Goal: Use online tool/utility: Utilize a website feature to perform a specific function

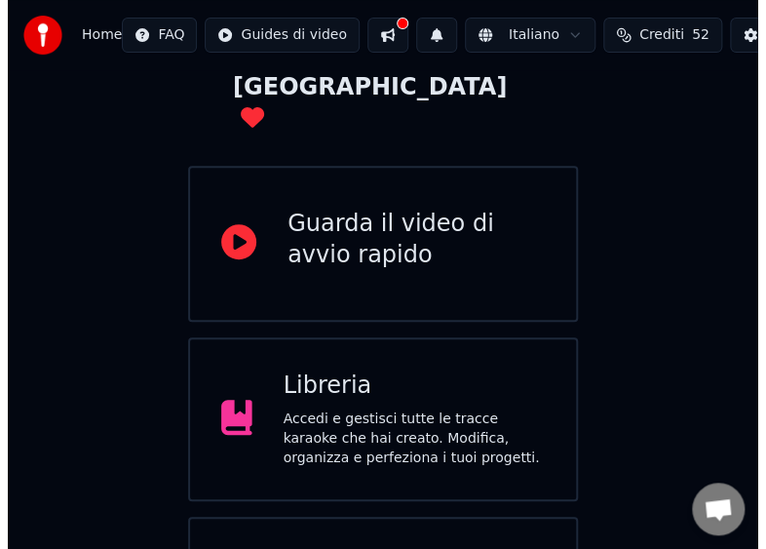
scroll to position [233, 0]
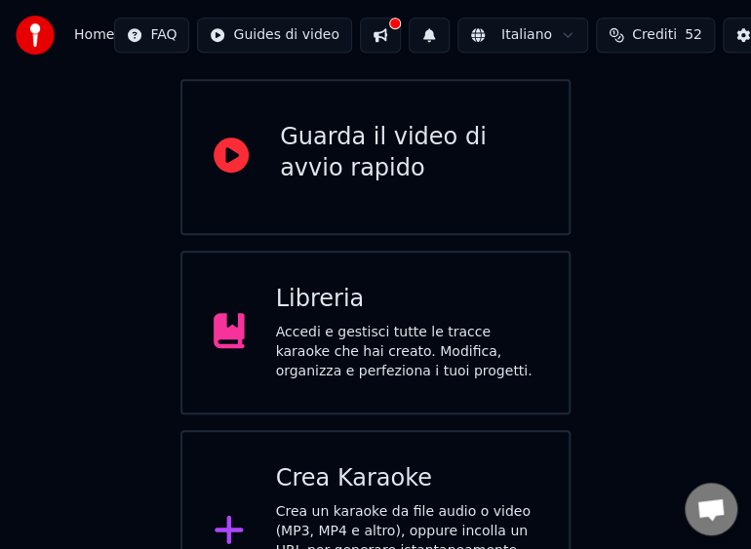
click at [339, 502] on div "Crea un karaoke da file audio o video (MP3, MP4 e altro), oppure incolla un URL…" at bounding box center [407, 550] width 262 height 97
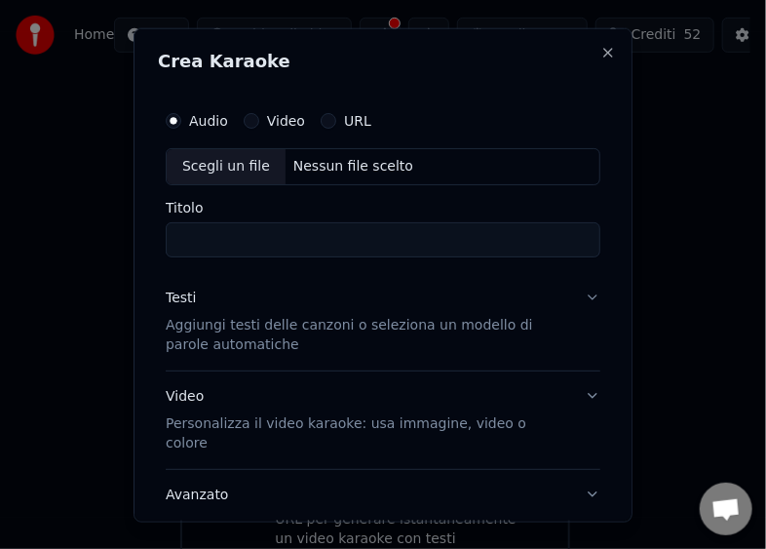
click at [241, 164] on div "Scegli un file" at bounding box center [226, 165] width 119 height 35
type input "**********"
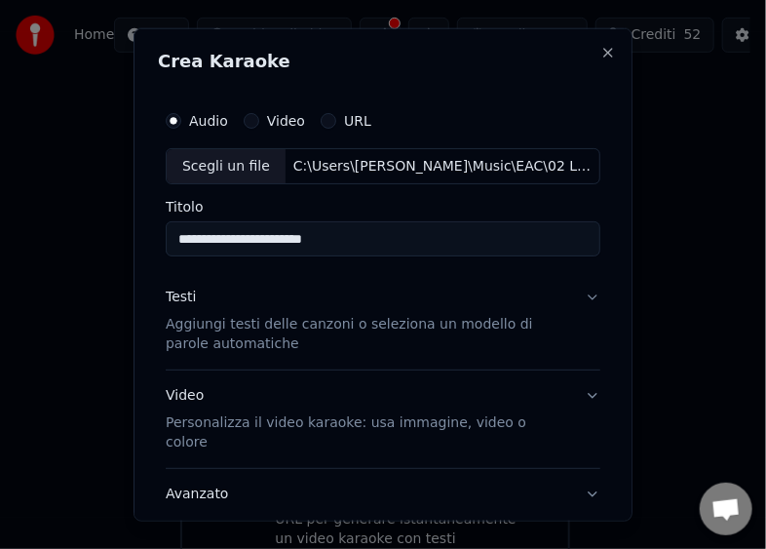
scroll to position [114, 0]
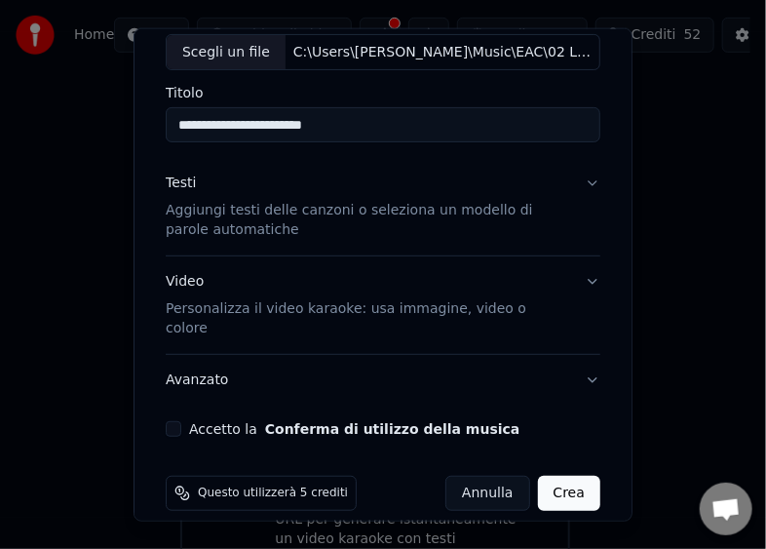
click at [177, 421] on button "Accetto la Conferma di utilizzo della musica" at bounding box center [174, 429] width 16 height 16
click at [559, 476] on button "Crea" at bounding box center [569, 493] width 62 height 35
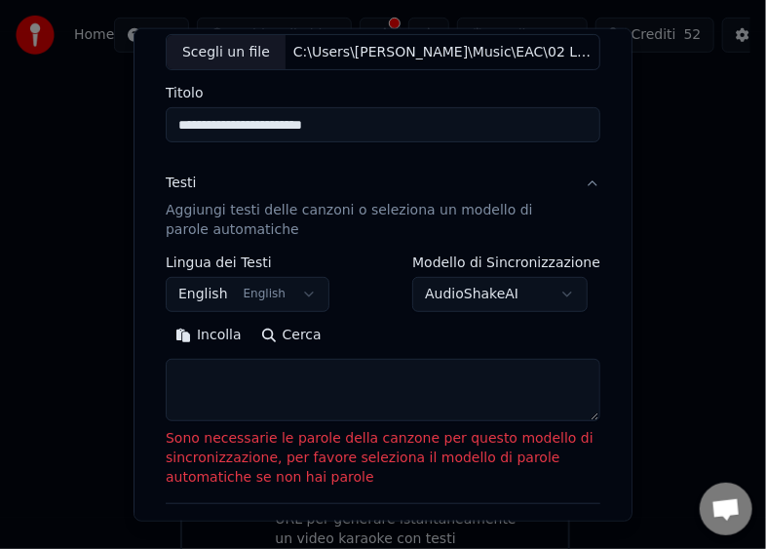
click at [326, 396] on textarea at bounding box center [383, 390] width 435 height 62
click at [197, 330] on button "Incolla" at bounding box center [209, 335] width 86 height 31
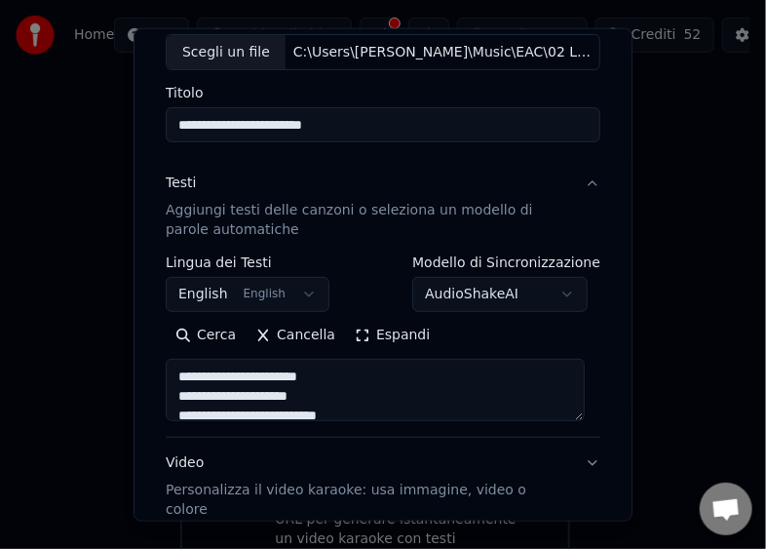
scroll to position [295, 0]
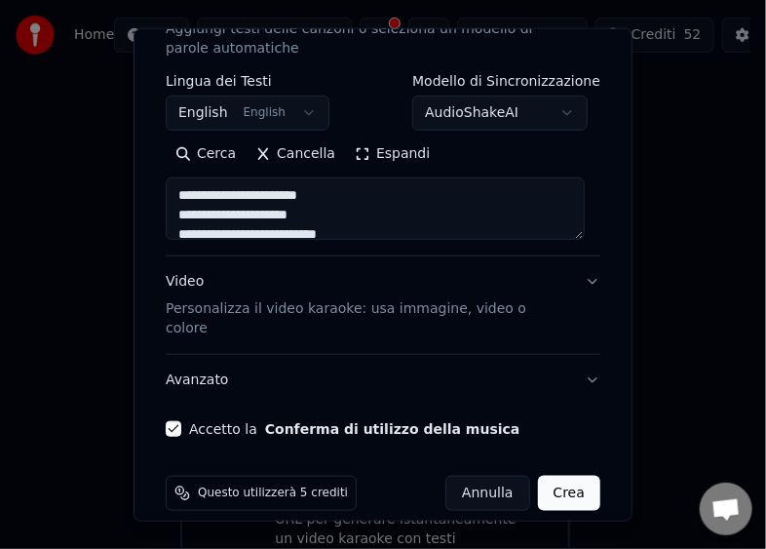
click at [561, 476] on button "Crea" at bounding box center [569, 493] width 62 height 35
type textarea "**********"
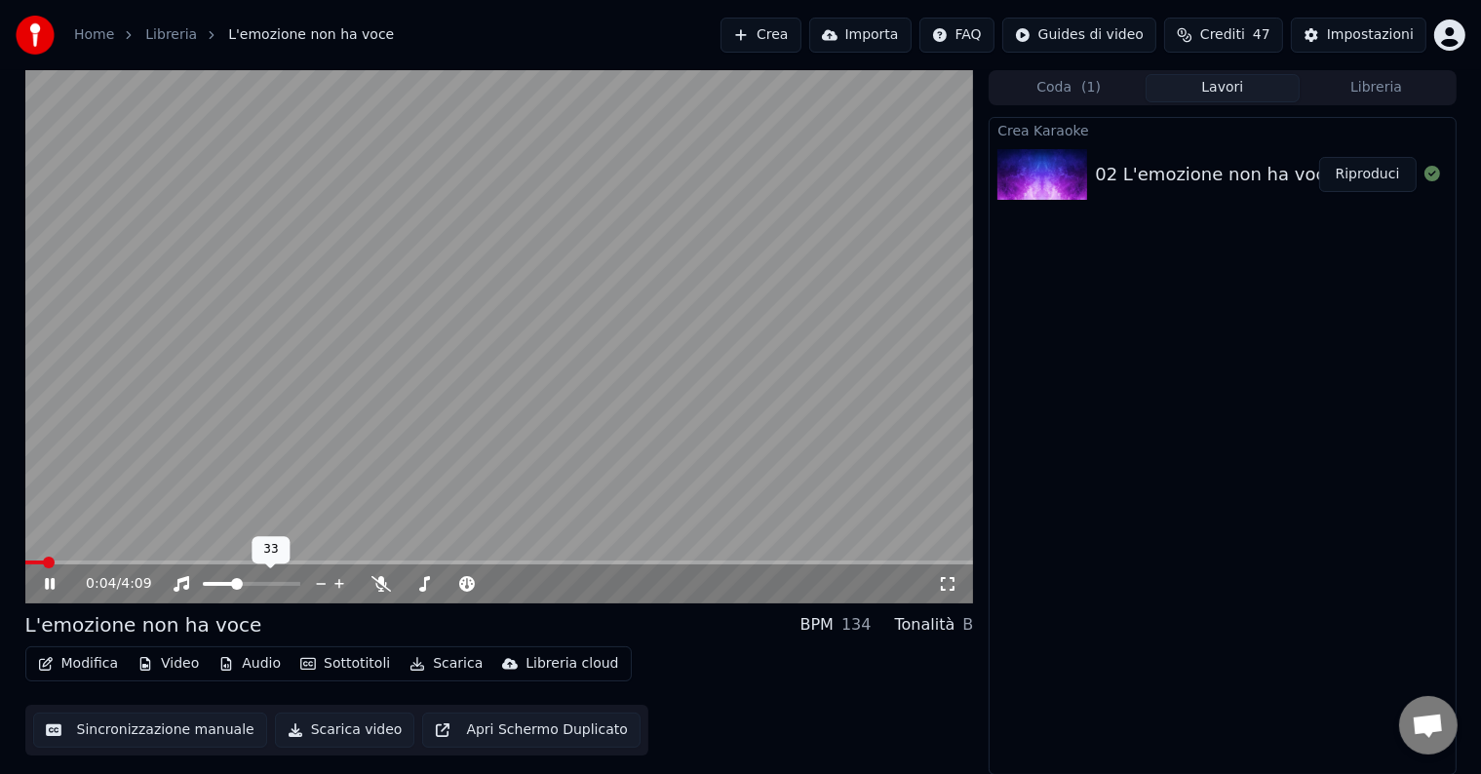
click at [234, 589] on span at bounding box center [237, 584] width 12 height 12
click at [359, 733] on button "Scarica video" at bounding box center [345, 730] width 140 height 35
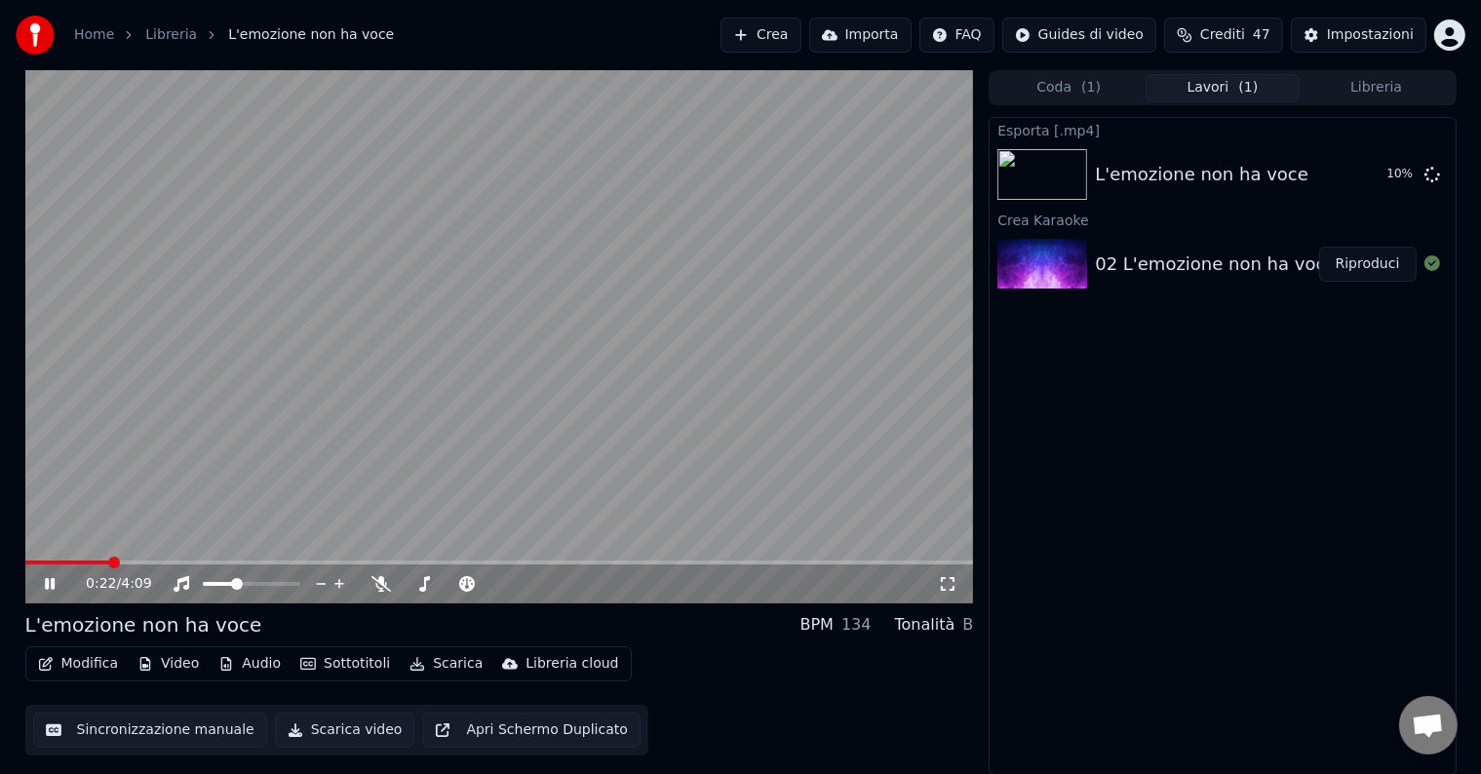
click at [47, 583] on icon at bounding box center [50, 584] width 10 height 12
click at [159, 732] on button "Sincronizzazione manuale" at bounding box center [150, 730] width 234 height 35
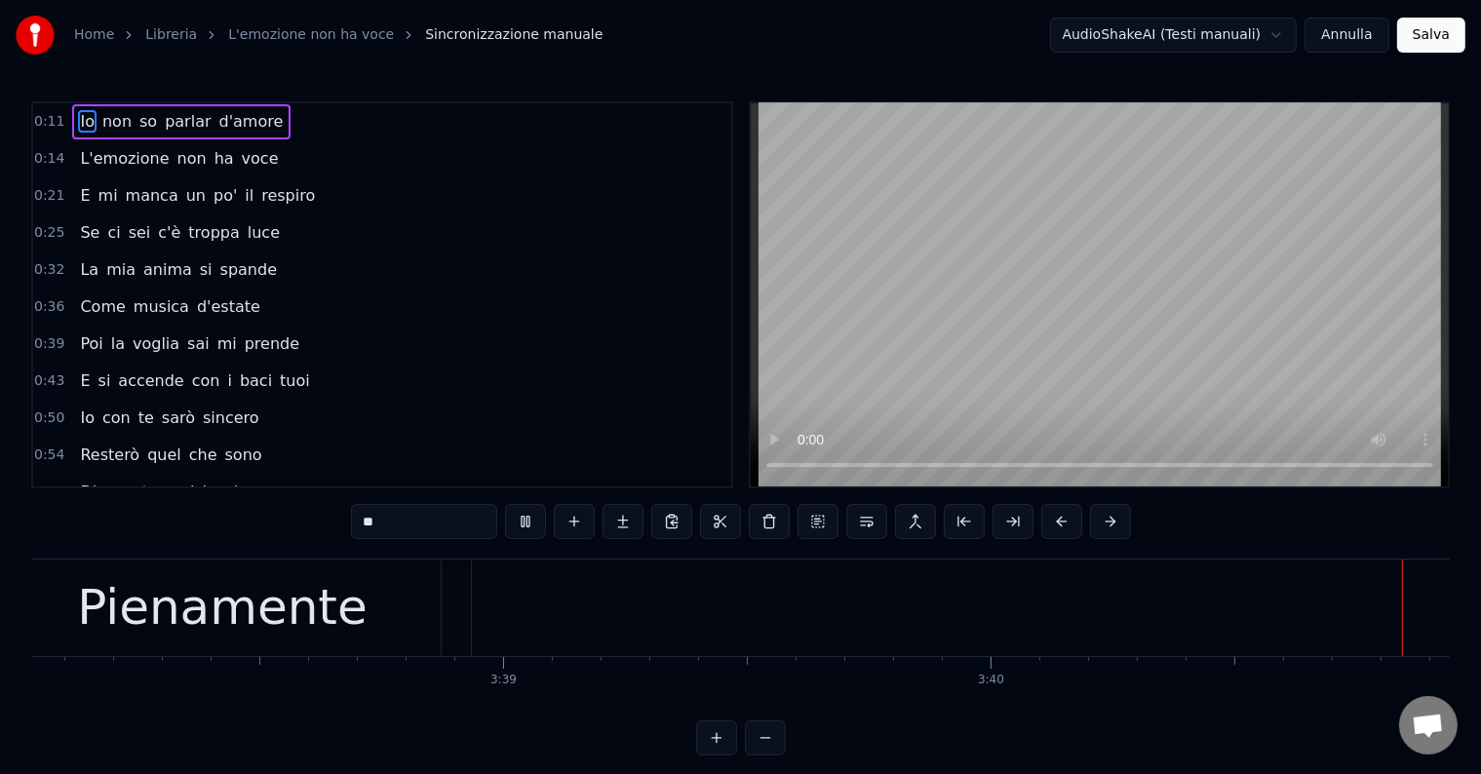
scroll to position [0, 107571]
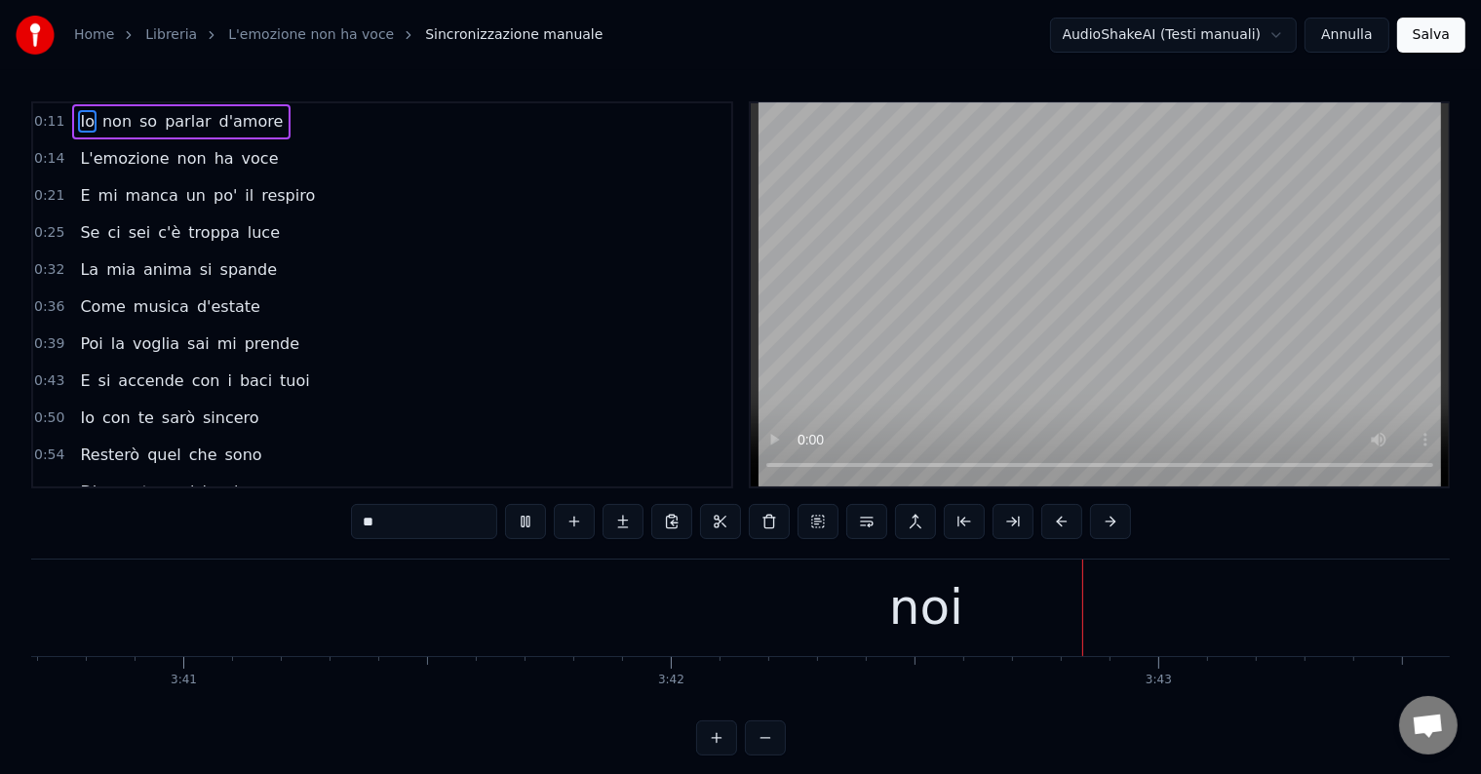
click at [1298, 179] on video at bounding box center [1100, 294] width 698 height 383
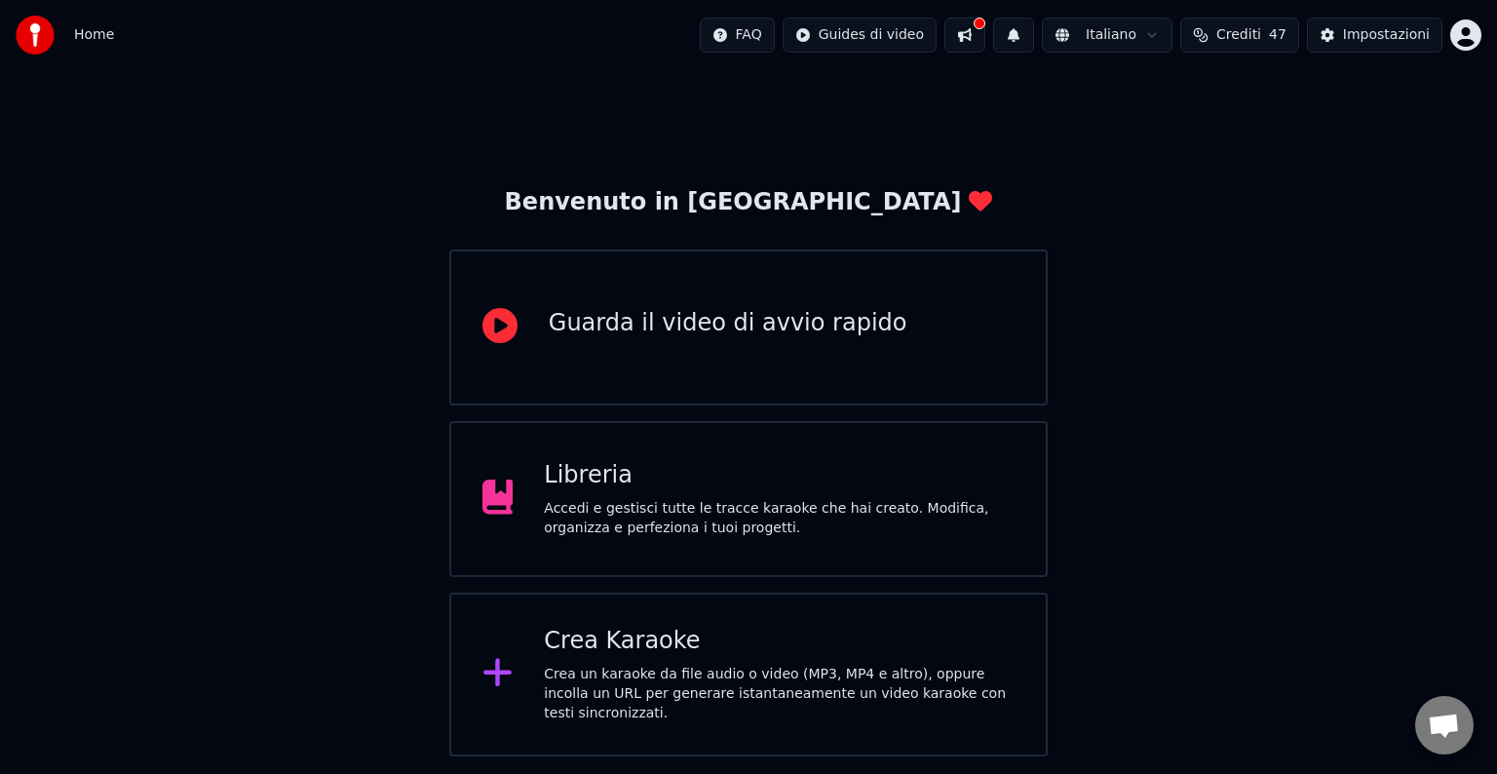
click at [867, 486] on div "Libreria" at bounding box center [779, 475] width 471 height 31
click at [653, 668] on div "Crea Karaoke Crea un karaoke da file audio o video (MP3, MP4 e altro), oppure i…" at bounding box center [779, 674] width 471 height 97
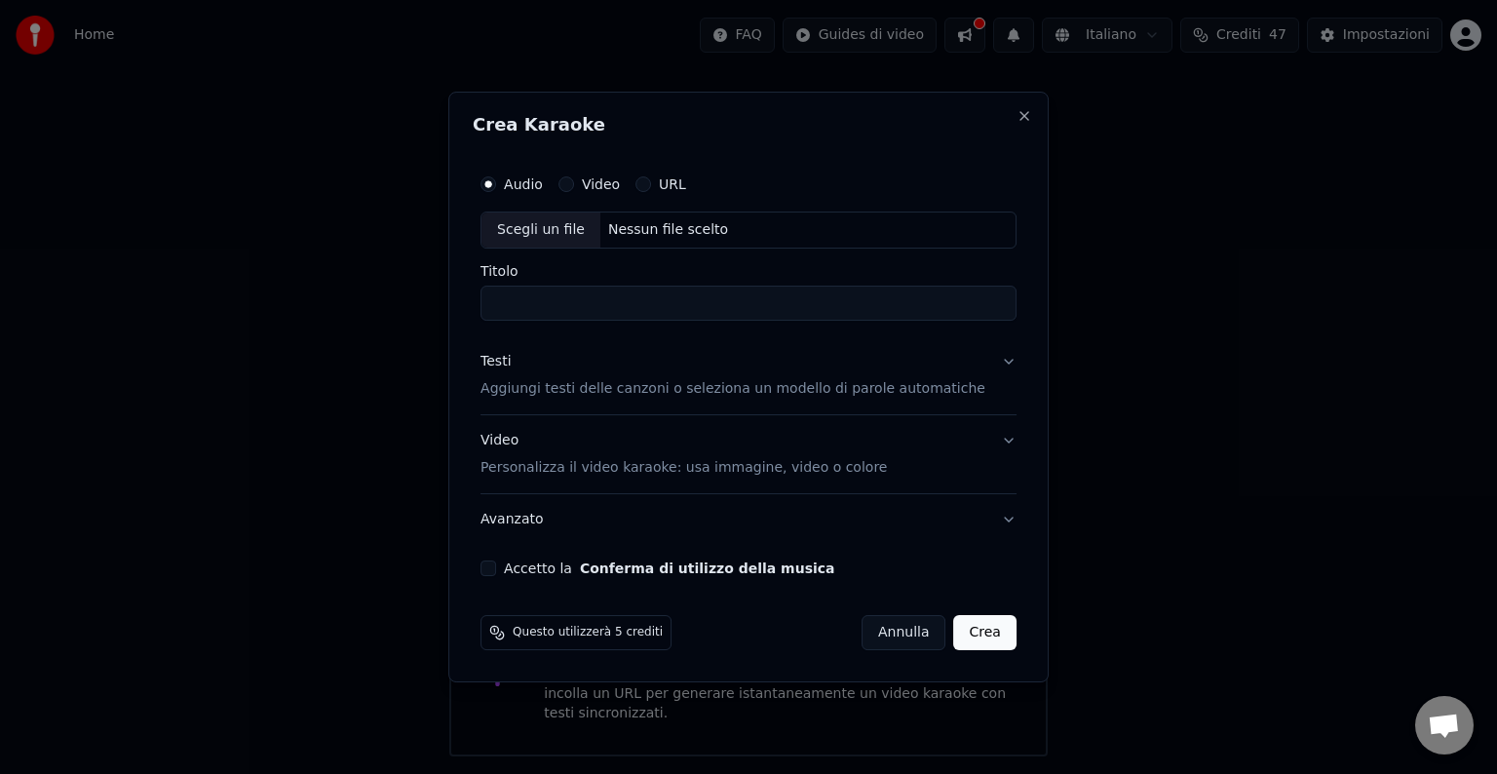
click at [550, 236] on div "Scegli un file" at bounding box center [541, 230] width 119 height 35
type input "**********"
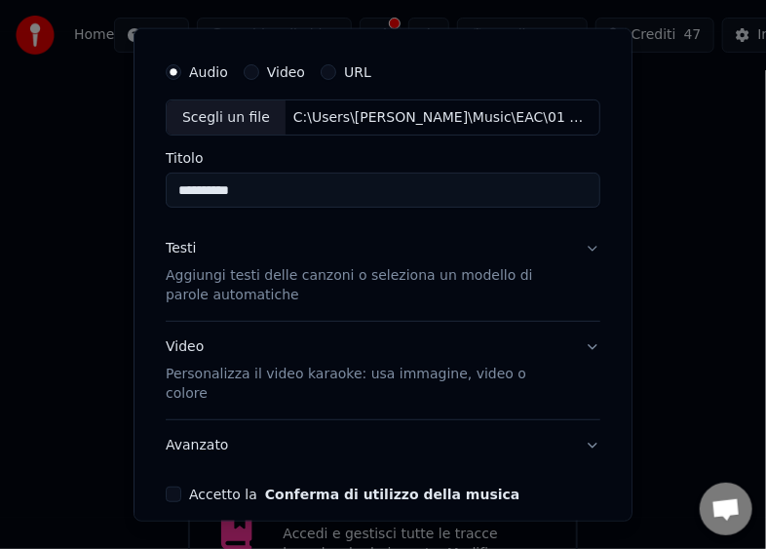
scroll to position [114, 0]
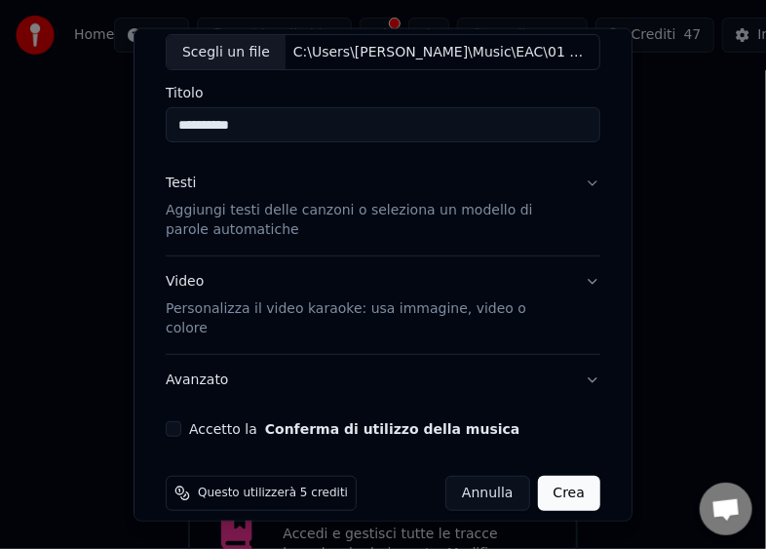
click at [171, 421] on button "Accetto la Conferma di utilizzo della musica" at bounding box center [174, 429] width 16 height 16
click at [558, 476] on button "Crea" at bounding box center [569, 493] width 62 height 35
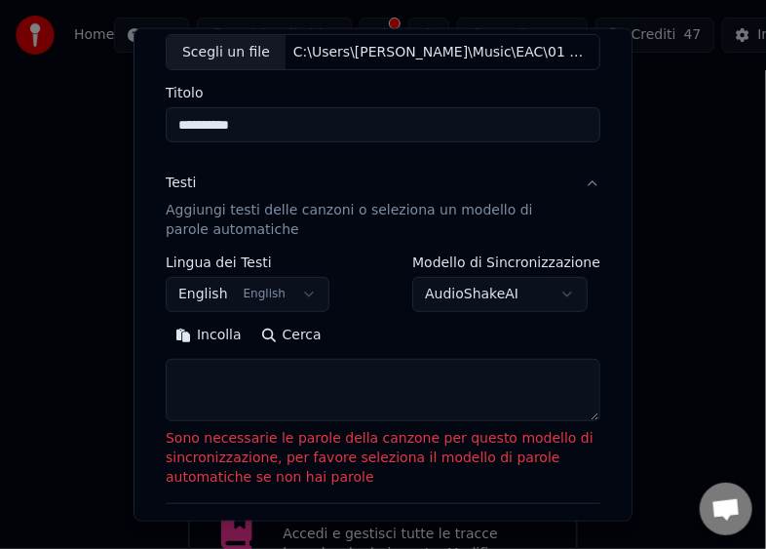
click at [177, 332] on button "Incolla" at bounding box center [209, 335] width 86 height 31
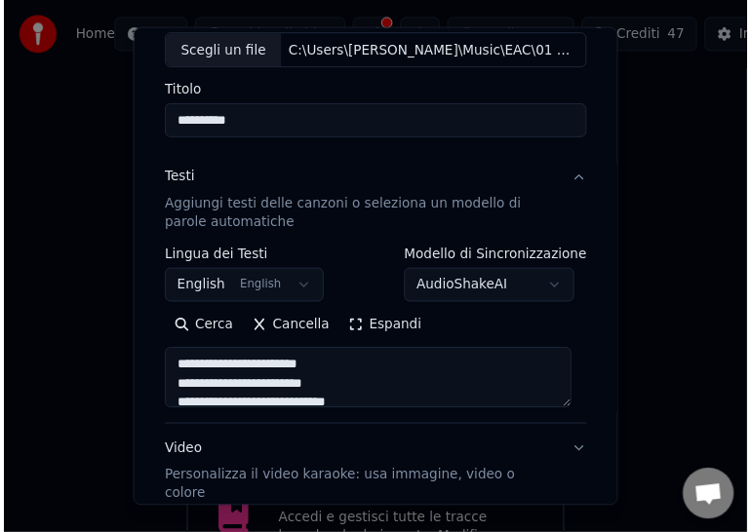
scroll to position [295, 0]
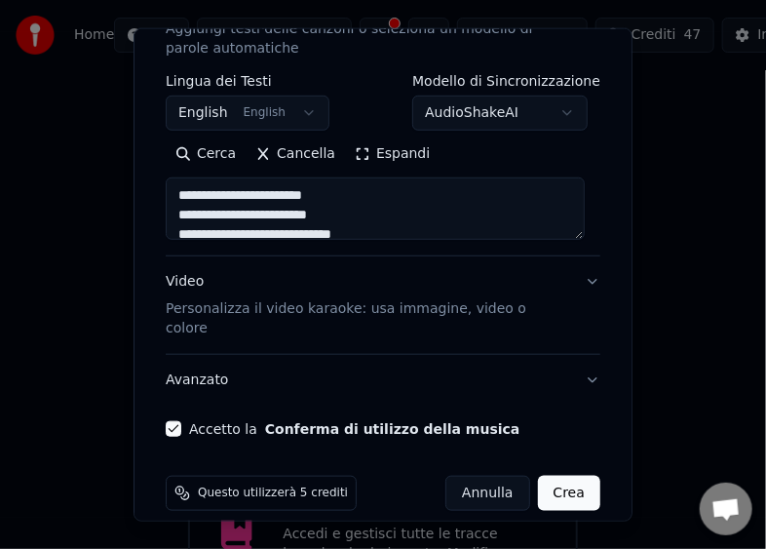
type textarea "**********"
click at [560, 476] on button "Crea" at bounding box center [569, 493] width 62 height 35
select select "**"
type textarea "**********"
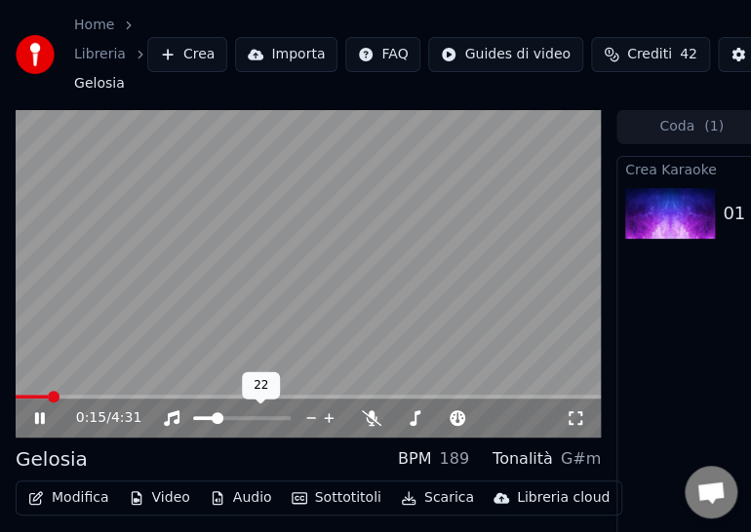
click at [213, 416] on span at bounding box center [218, 418] width 12 height 12
click at [220, 415] on span at bounding box center [222, 418] width 12 height 12
click at [300, 399] on div "0:26 / 4:31" at bounding box center [308, 418] width 585 height 39
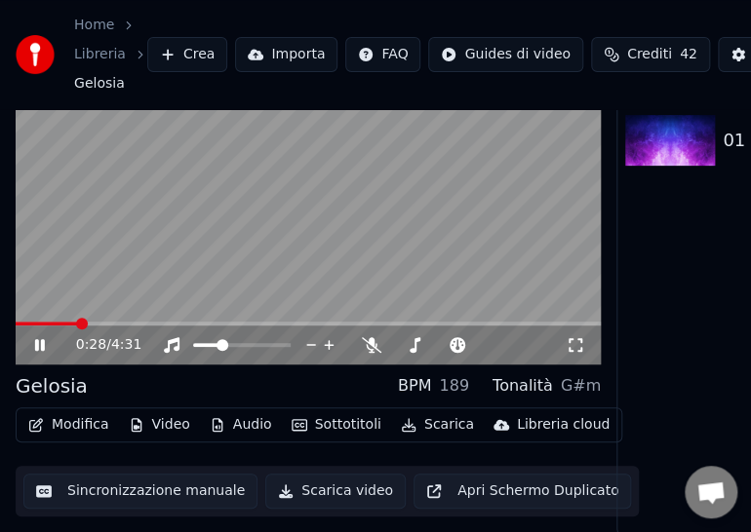
scroll to position [90, 0]
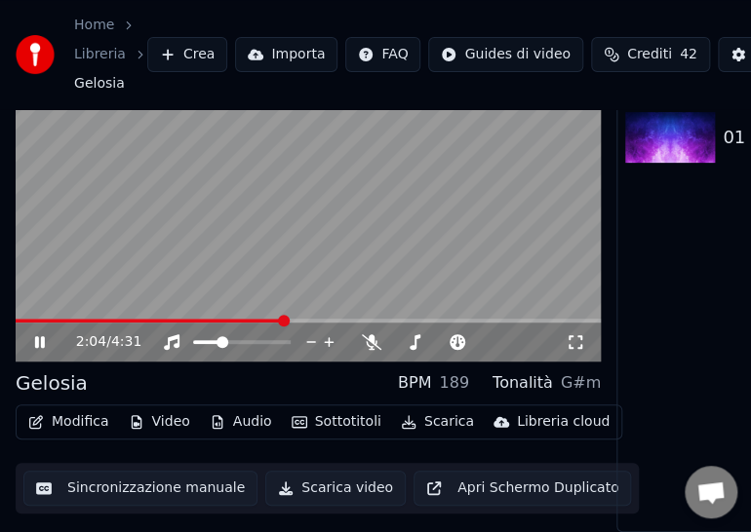
click at [282, 319] on span at bounding box center [308, 321] width 585 height 4
click at [273, 308] on div "2:16 / 4:31" at bounding box center [308, 198] width 585 height 330
click at [272, 302] on video at bounding box center [308, 198] width 585 height 330
click at [265, 319] on span at bounding box center [147, 321] width 263 height 4
click at [402, 319] on span at bounding box center [308, 321] width 585 height 4
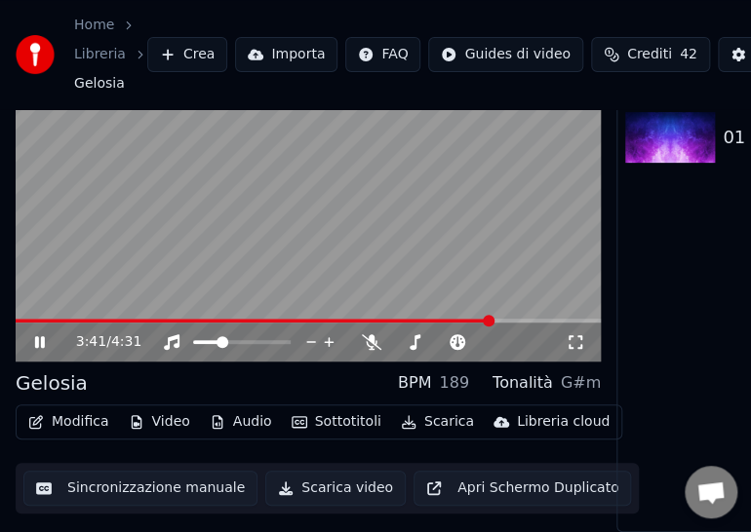
click at [491, 319] on span at bounding box center [308, 321] width 585 height 4
click at [514, 319] on span at bounding box center [308, 321] width 585 height 4
click at [532, 319] on span at bounding box center [308, 321] width 585 height 4
click at [545, 303] on video at bounding box center [308, 198] width 585 height 330
click at [321, 482] on button "Scarica video" at bounding box center [335, 488] width 140 height 35
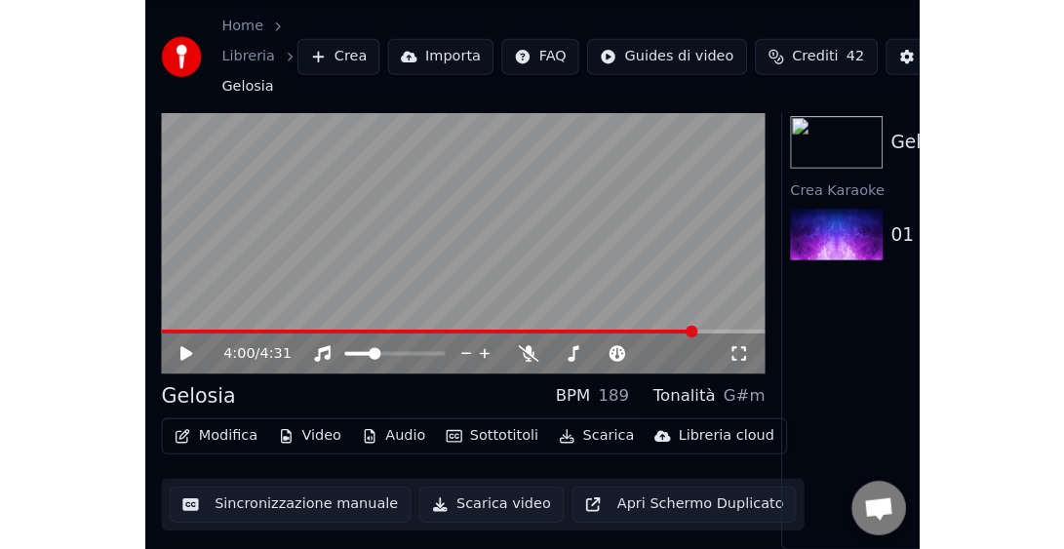
scroll to position [34, 0]
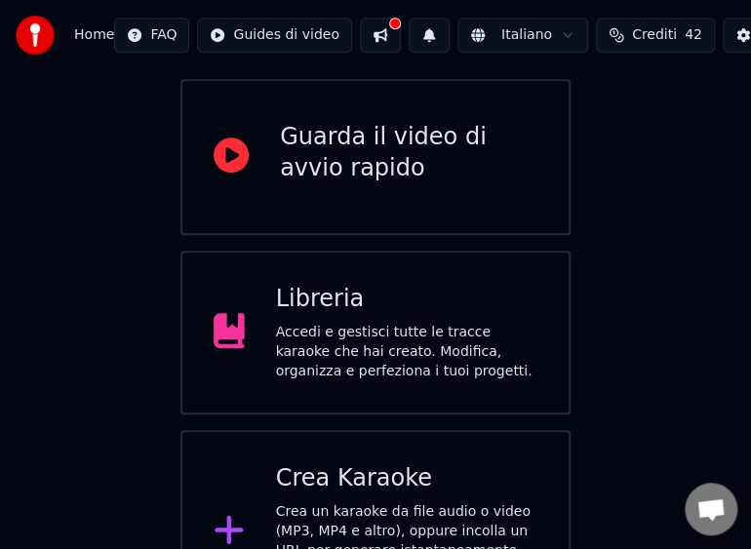
click at [330, 323] on div "Accedi e gestisci tutte le tracce karaoke che hai creato. Modifica, organizza e…" at bounding box center [407, 352] width 262 height 58
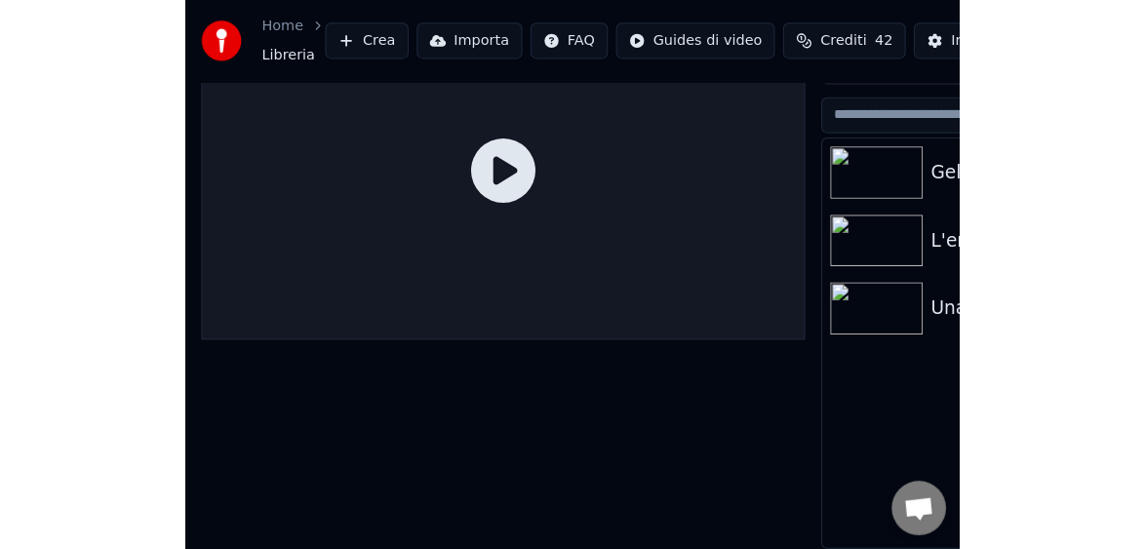
scroll to position [65, 0]
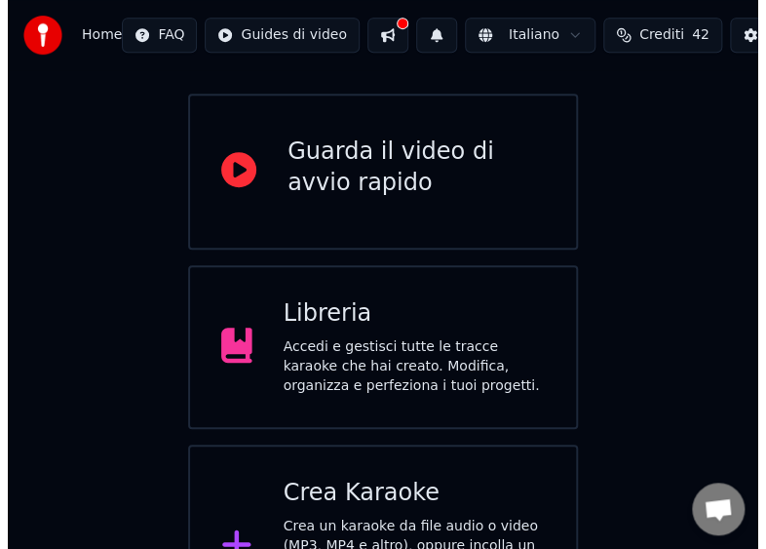
scroll to position [233, 0]
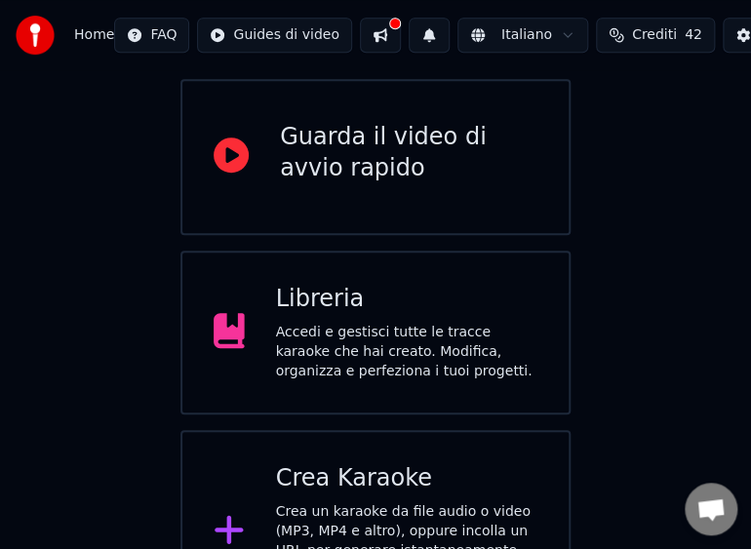
click at [321, 502] on div "Crea un karaoke da file audio o video (MP3, MP4 e altro), oppure incolla un URL…" at bounding box center [407, 550] width 262 height 97
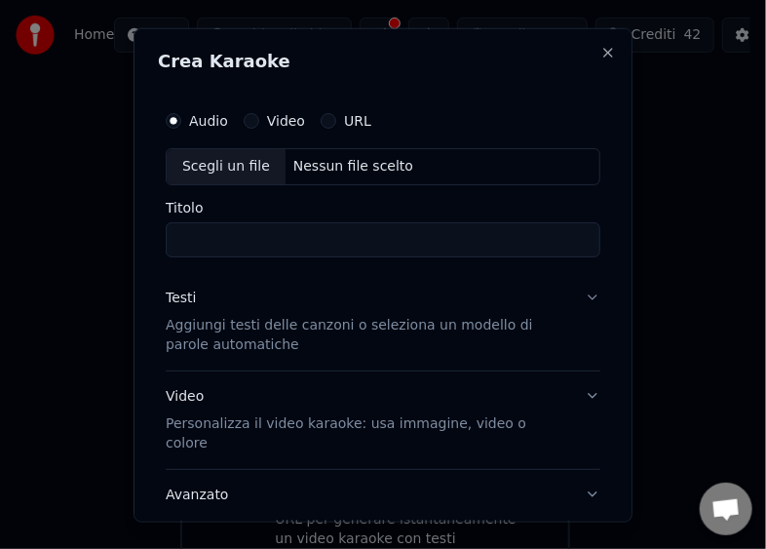
click at [189, 161] on div "Scegli un file" at bounding box center [226, 165] width 119 height 35
type input "**********"
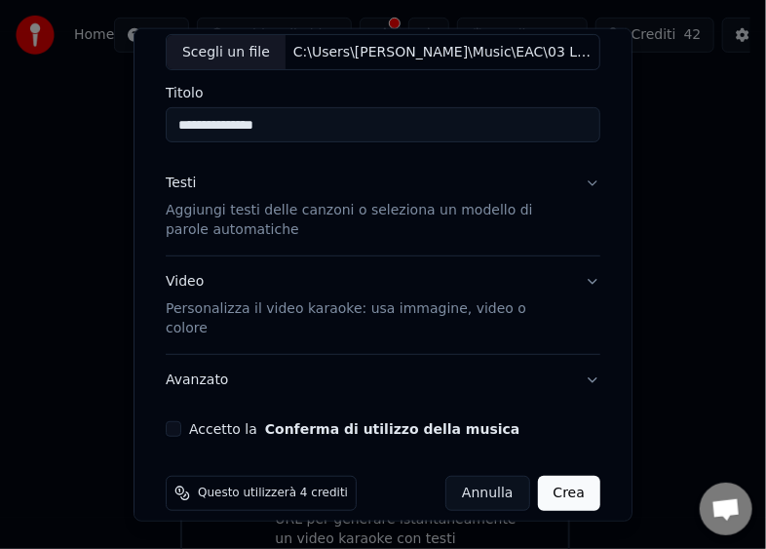
click at [178, 421] on button "Accetto la Conferma di utilizzo della musica" at bounding box center [174, 429] width 16 height 16
click at [554, 476] on button "Crea" at bounding box center [569, 493] width 62 height 35
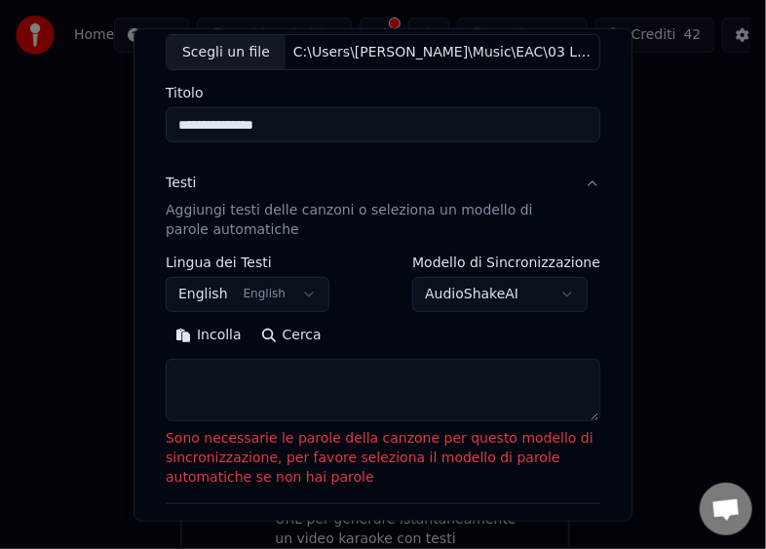
click at [194, 335] on button "Incolla" at bounding box center [209, 335] width 86 height 31
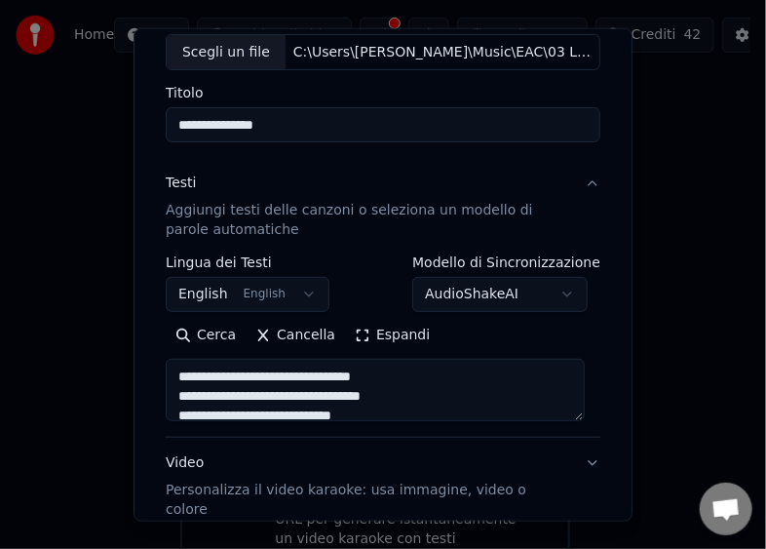
type textarea "**********"
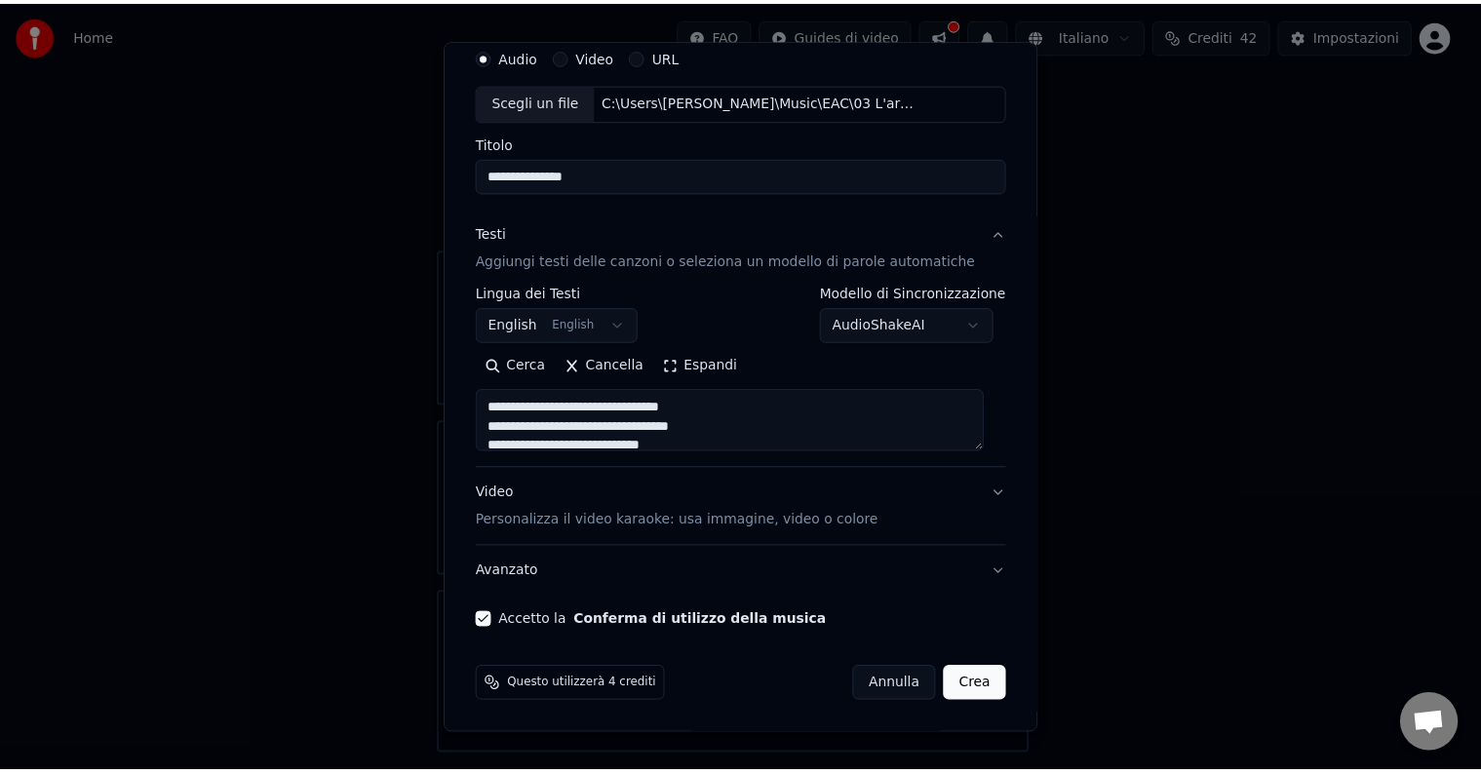
scroll to position [74, 0]
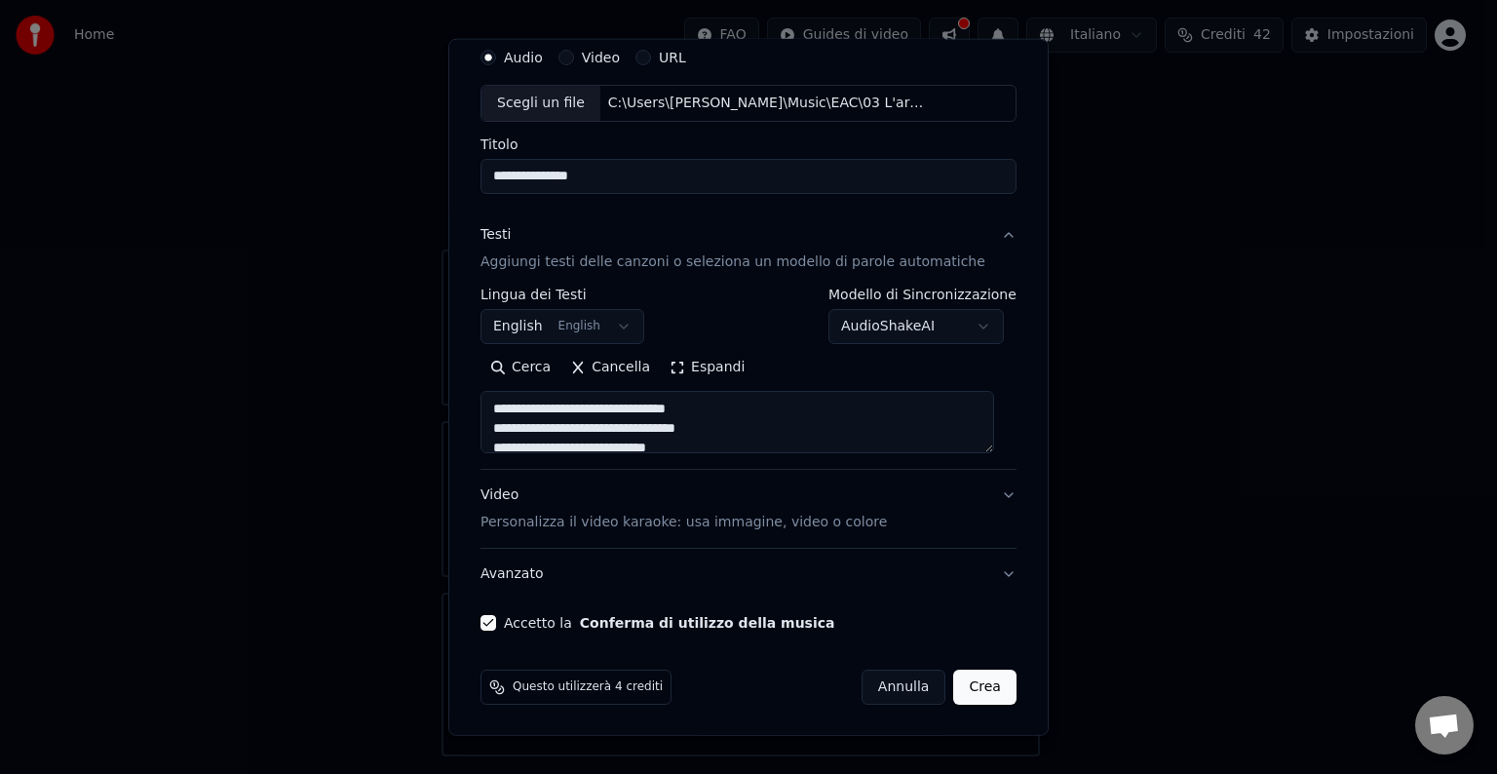
click at [969, 693] on button "Crea" at bounding box center [985, 687] width 62 height 35
select select "**"
type textarea "**********"
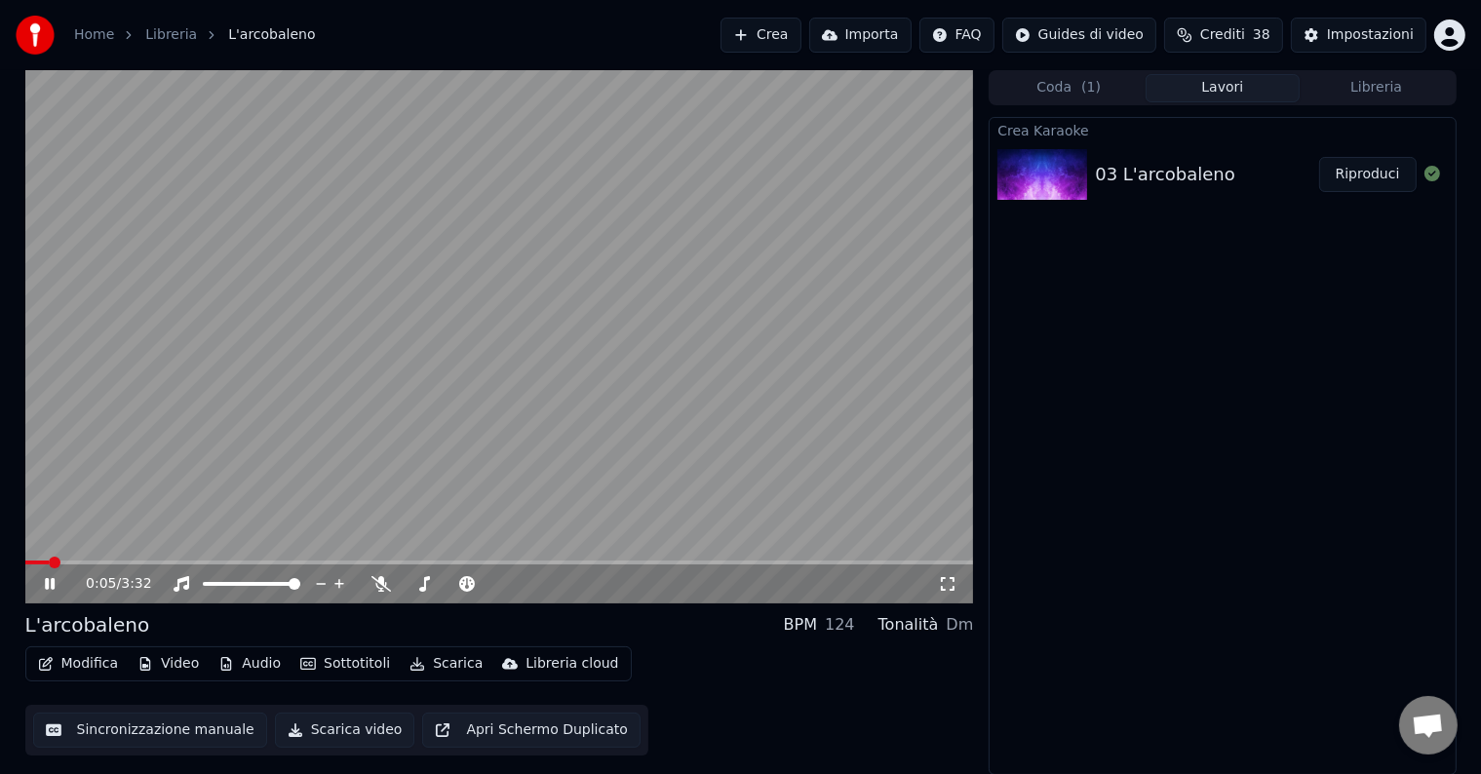
click at [66, 560] on div "0:05 / 3:32" at bounding box center [499, 336] width 949 height 533
click at [83, 562] on span at bounding box center [499, 563] width 949 height 4
click at [55, 582] on icon at bounding box center [50, 584] width 12 height 14
click at [220, 558] on video at bounding box center [499, 336] width 949 height 533
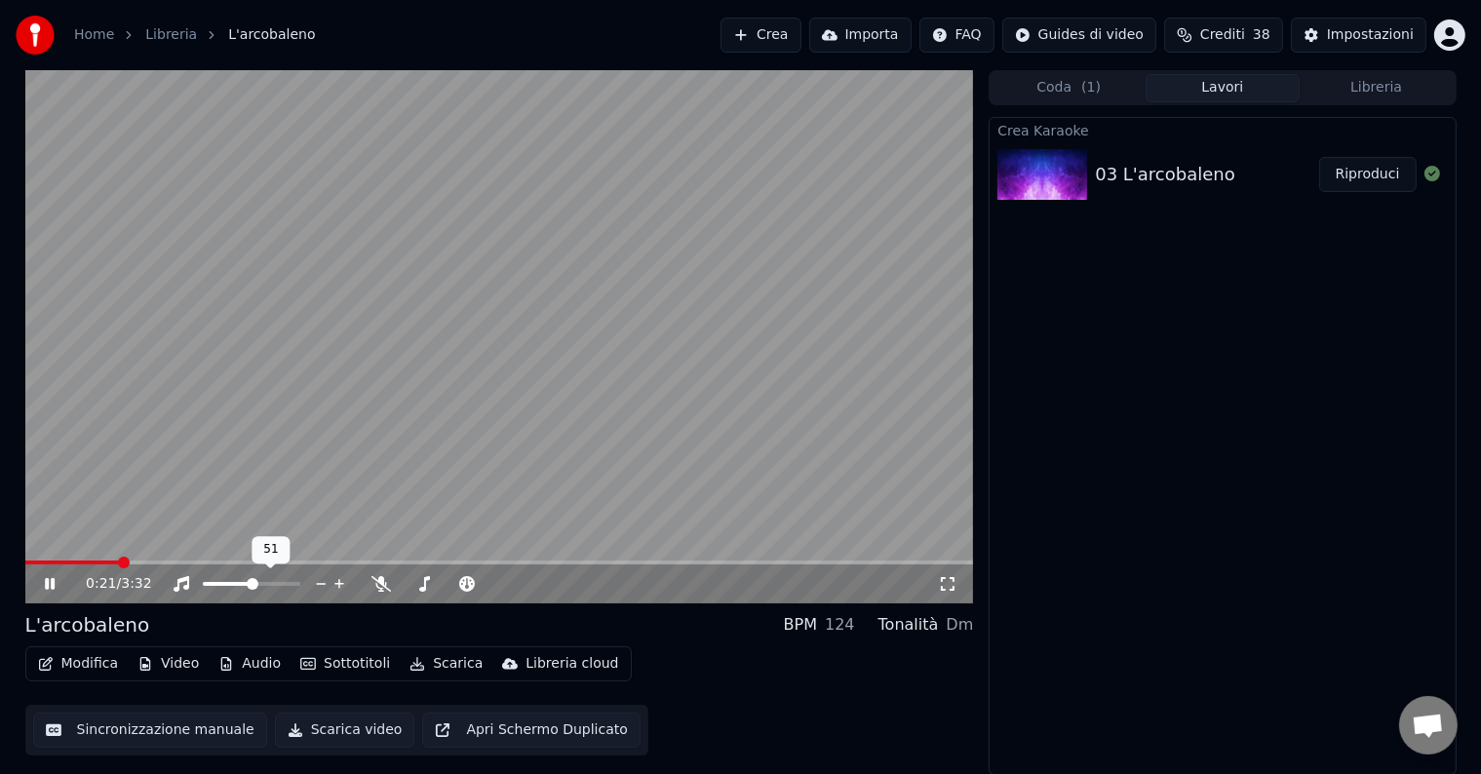
click at [252, 590] on span at bounding box center [253, 584] width 12 height 12
click at [351, 730] on button "Scarica video" at bounding box center [345, 730] width 140 height 35
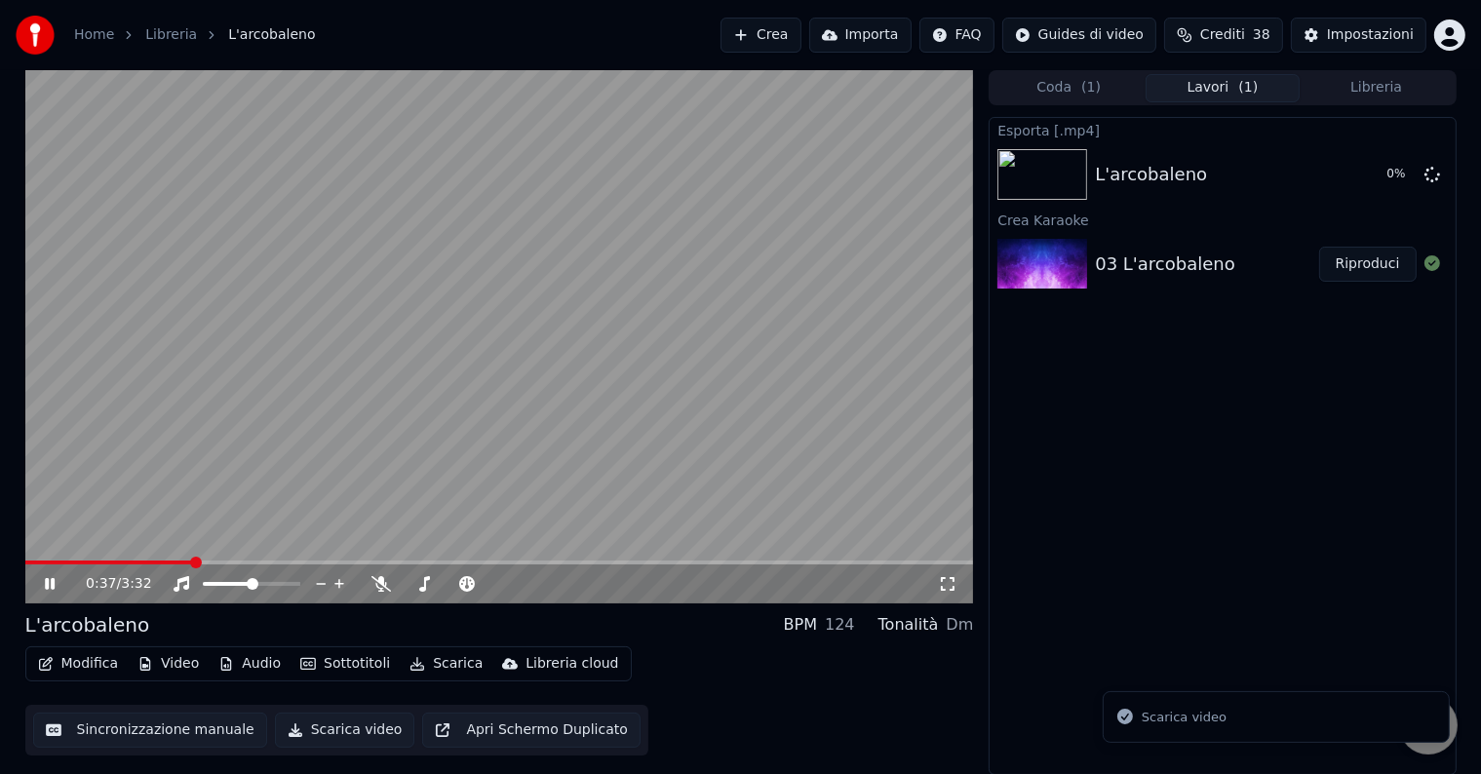
click at [48, 583] on icon at bounding box center [50, 584] width 10 height 12
